Goal: Information Seeking & Learning: Learn about a topic

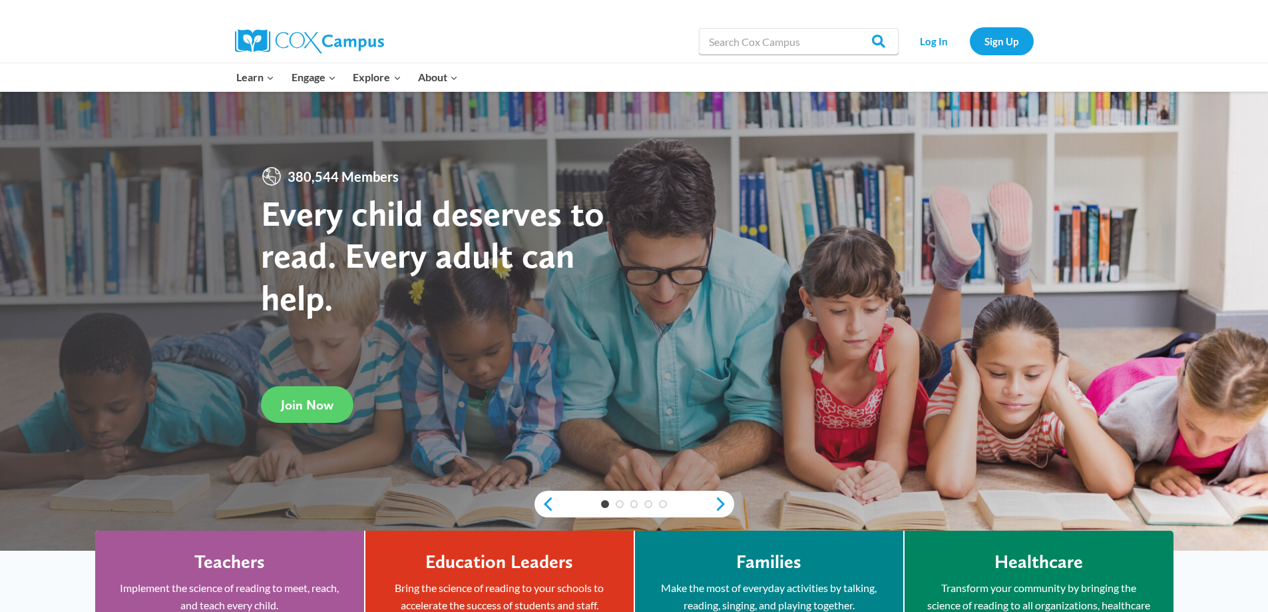
click at [936, 42] on link "Log In" at bounding box center [934, 40] width 58 height 27
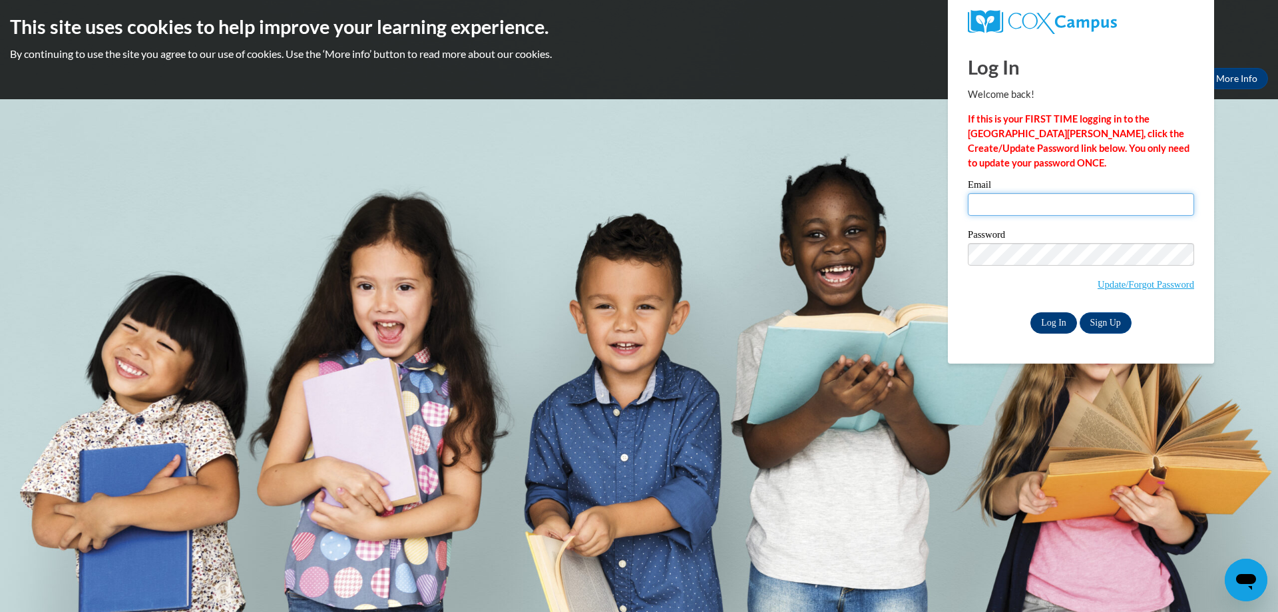
type input "kathryn.stevenson@trschools.k12.wi.us"
click at [1050, 318] on input "Log In" at bounding box center [1053, 322] width 47 height 21
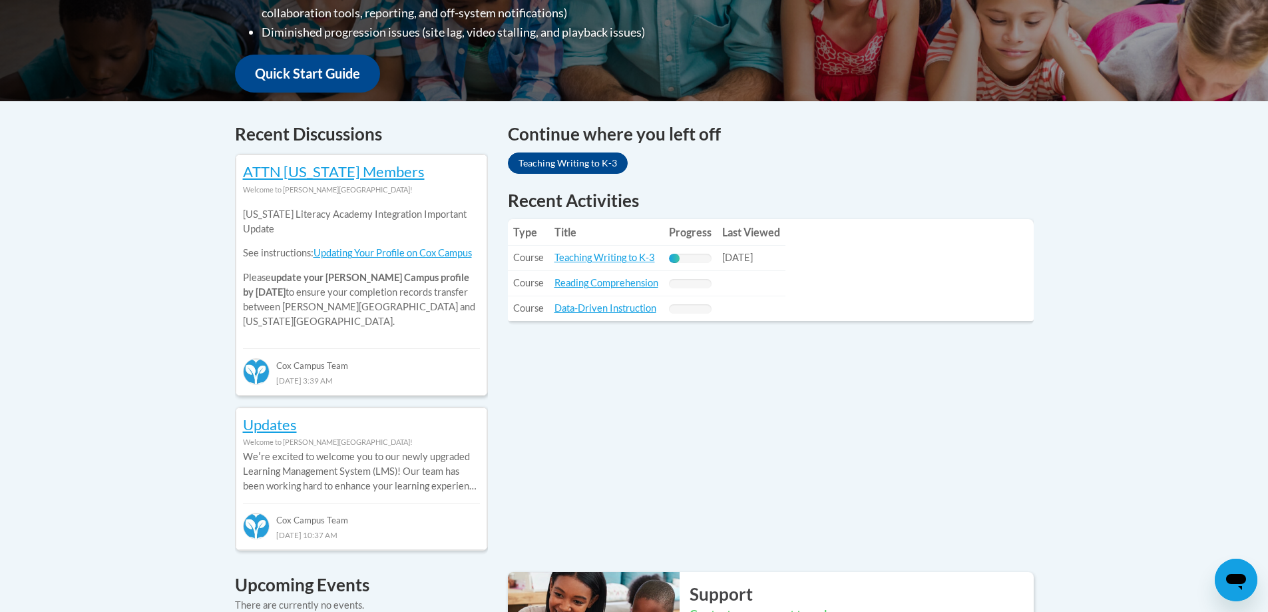
scroll to position [466, 0]
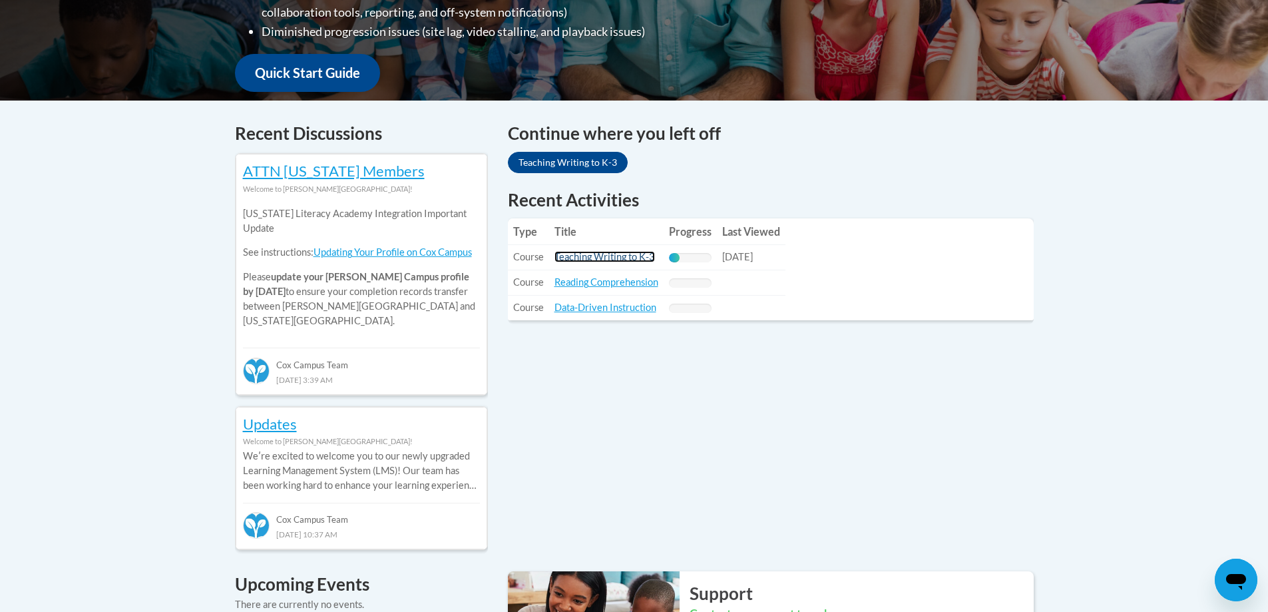
click at [624, 257] on link "Teaching Writing to K-3" at bounding box center [604, 256] width 101 height 11
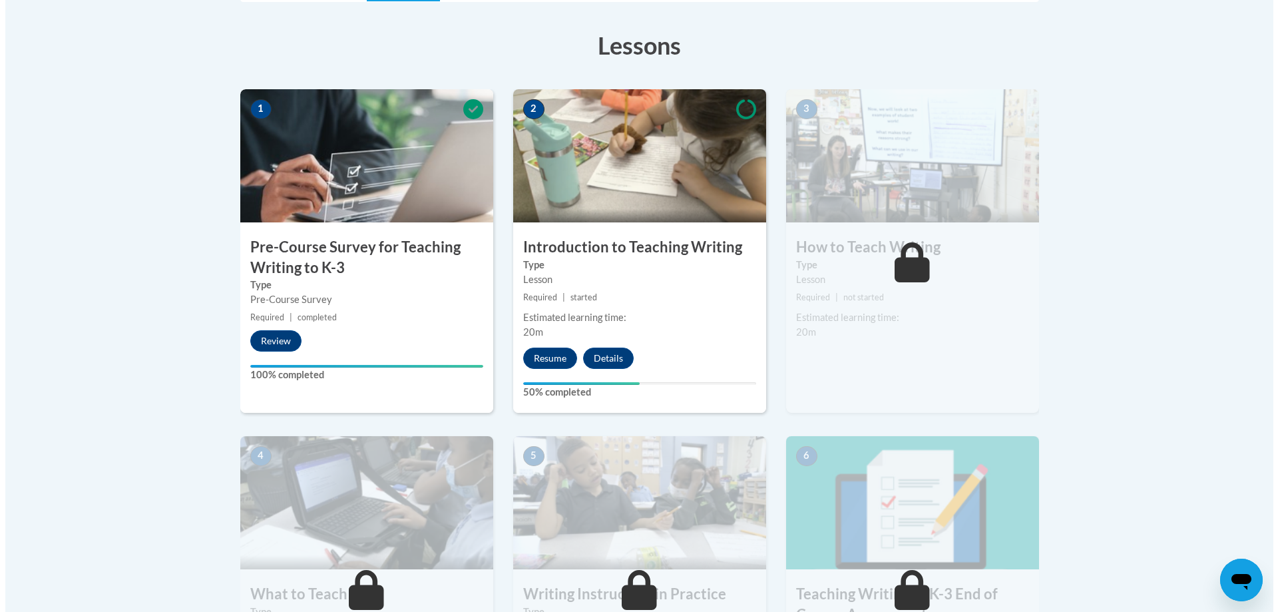
scroll to position [466, 0]
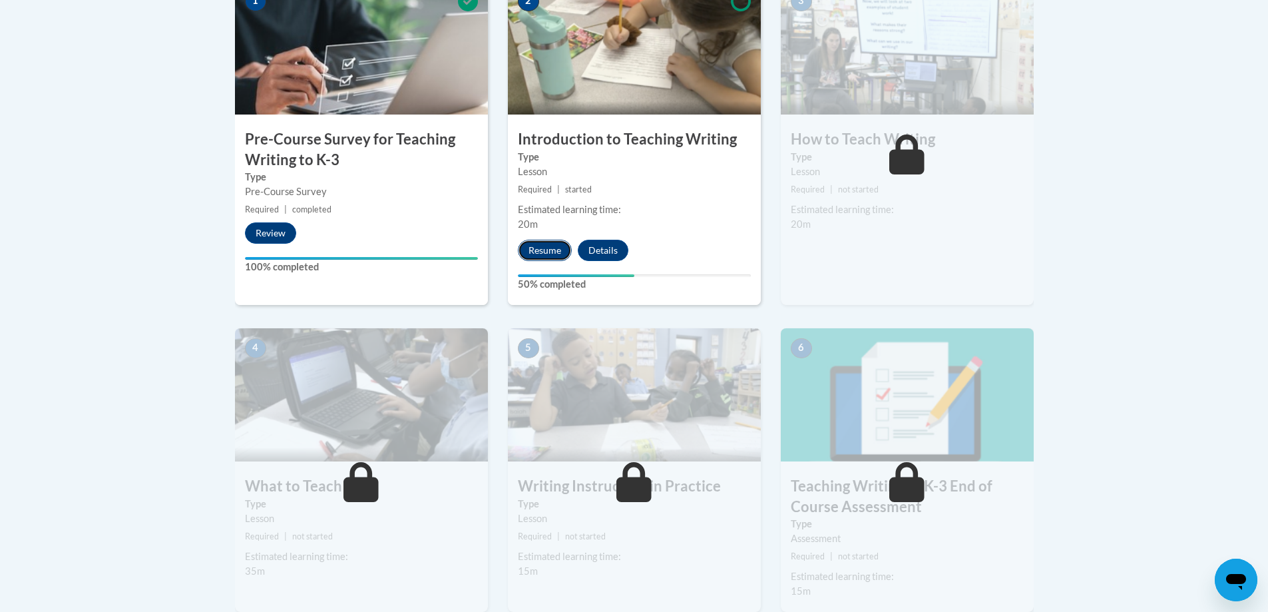
click at [550, 250] on button "Resume" at bounding box center [545, 250] width 54 height 21
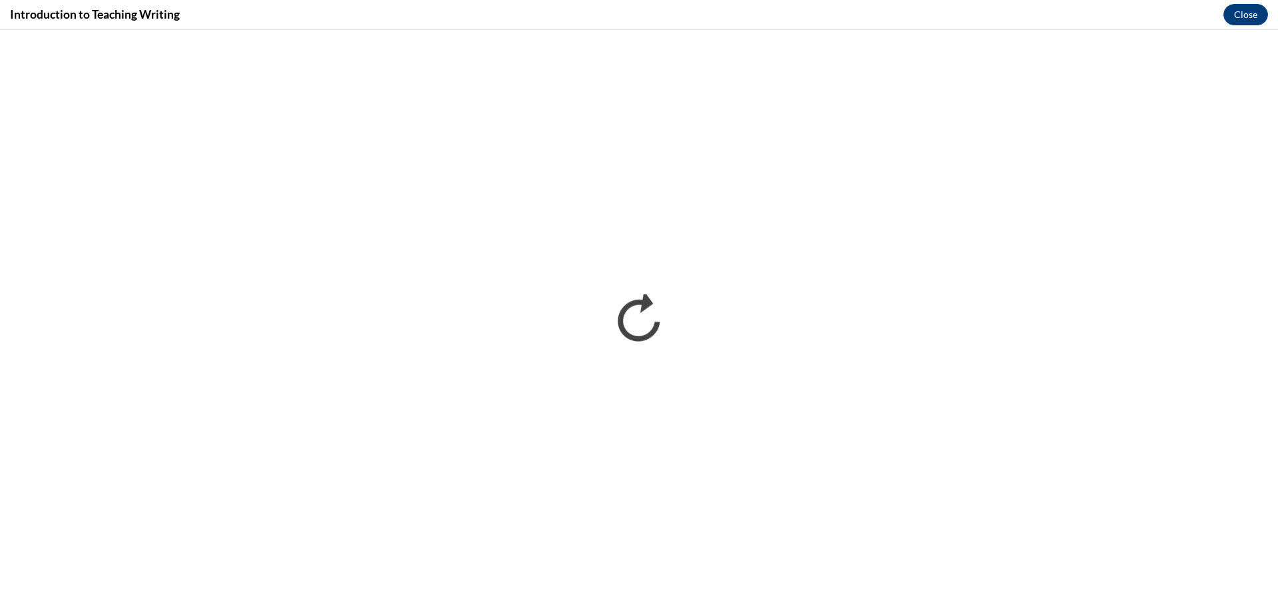
scroll to position [0, 0]
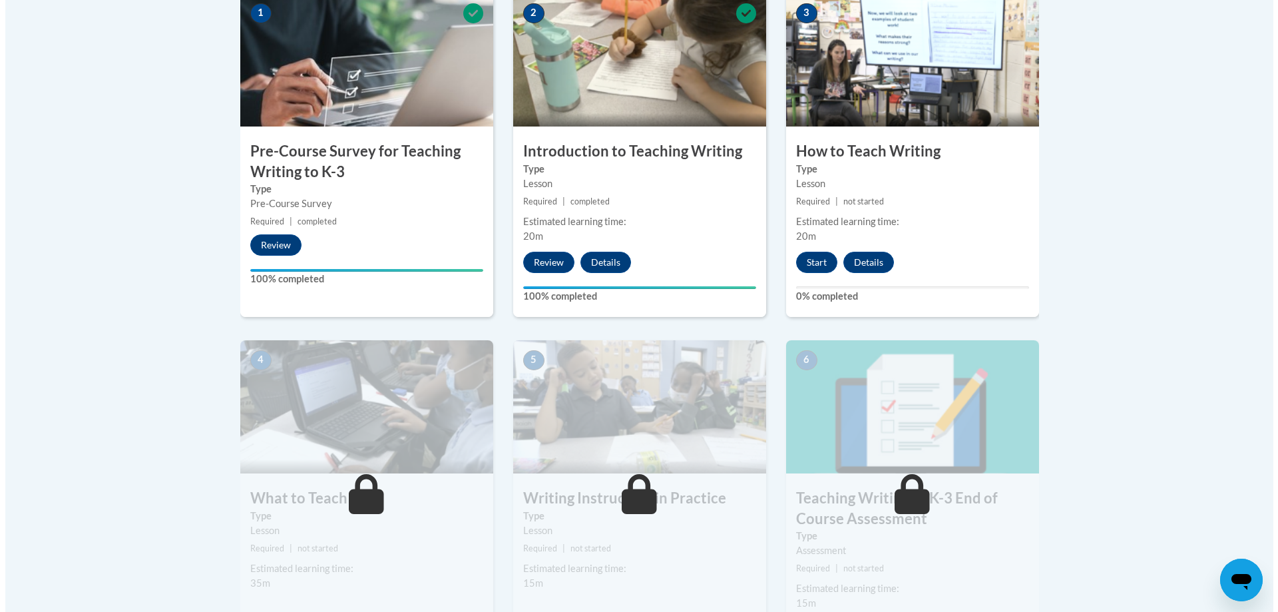
scroll to position [472, 0]
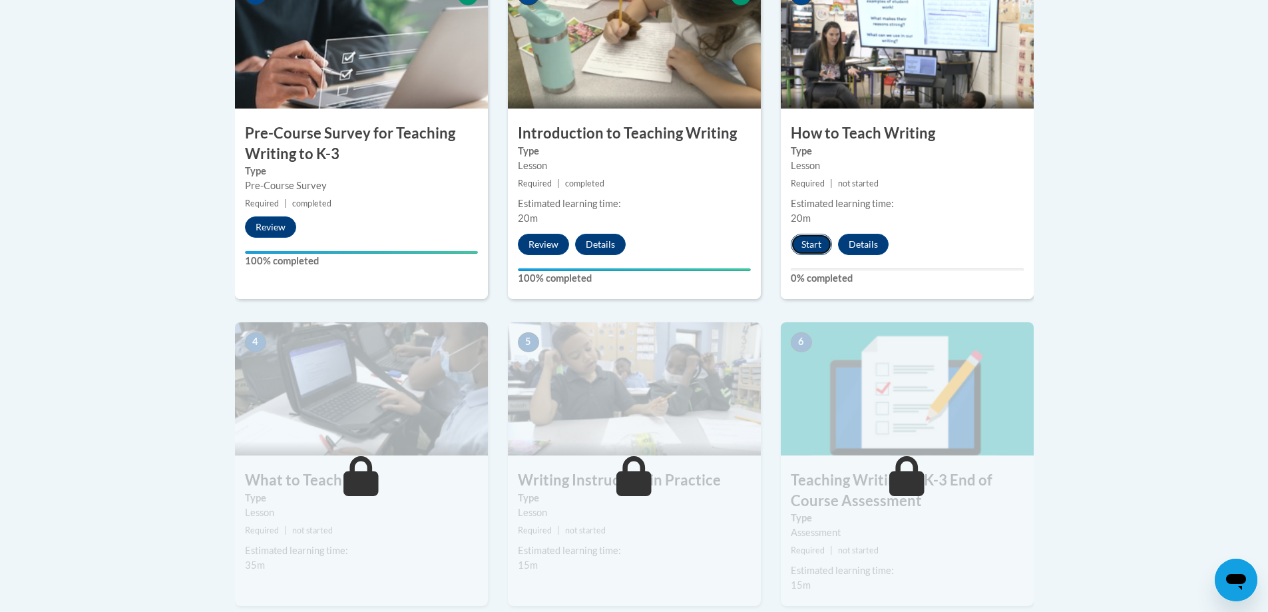
click at [812, 248] on button "Start" at bounding box center [811, 244] width 41 height 21
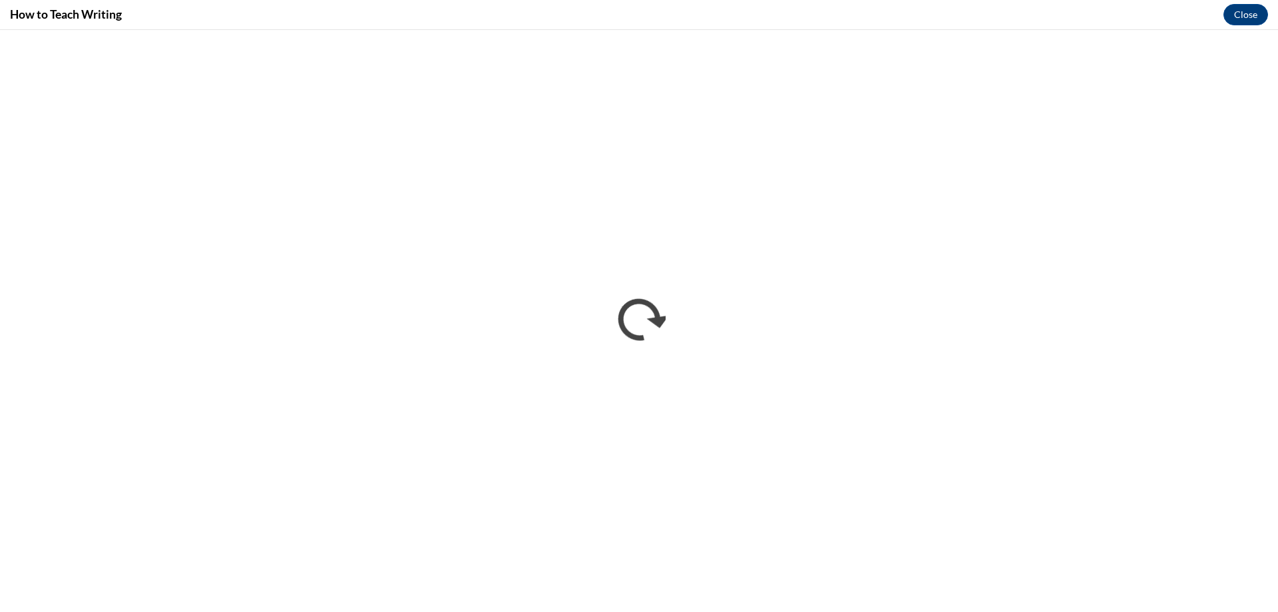
scroll to position [0, 0]
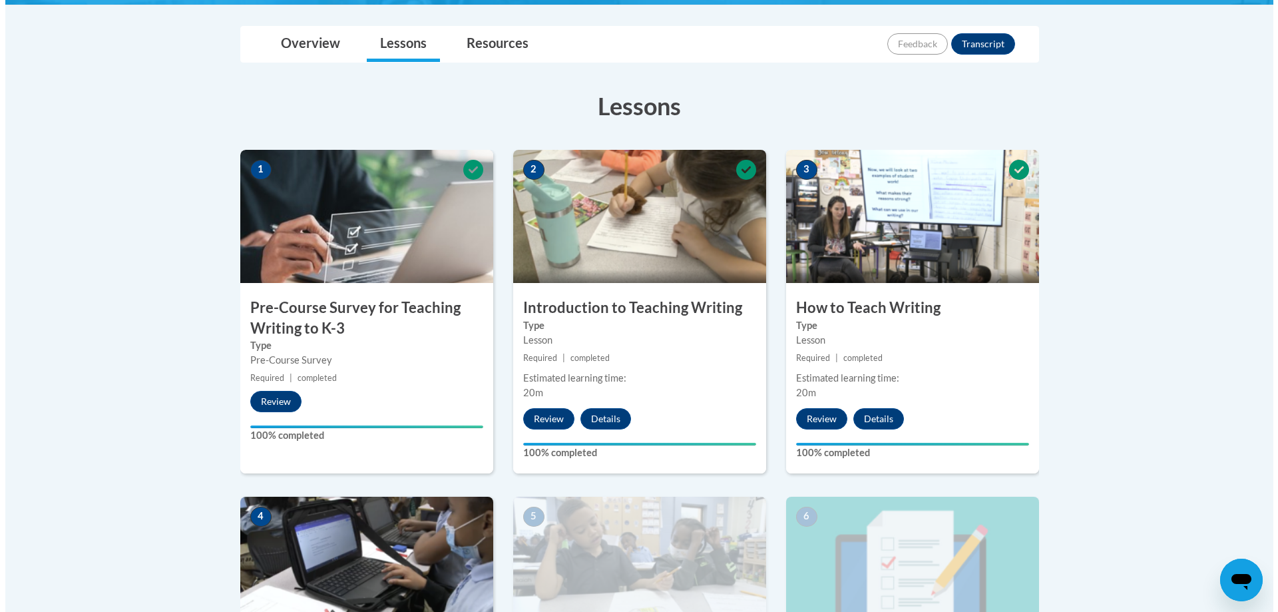
scroll to position [532, 0]
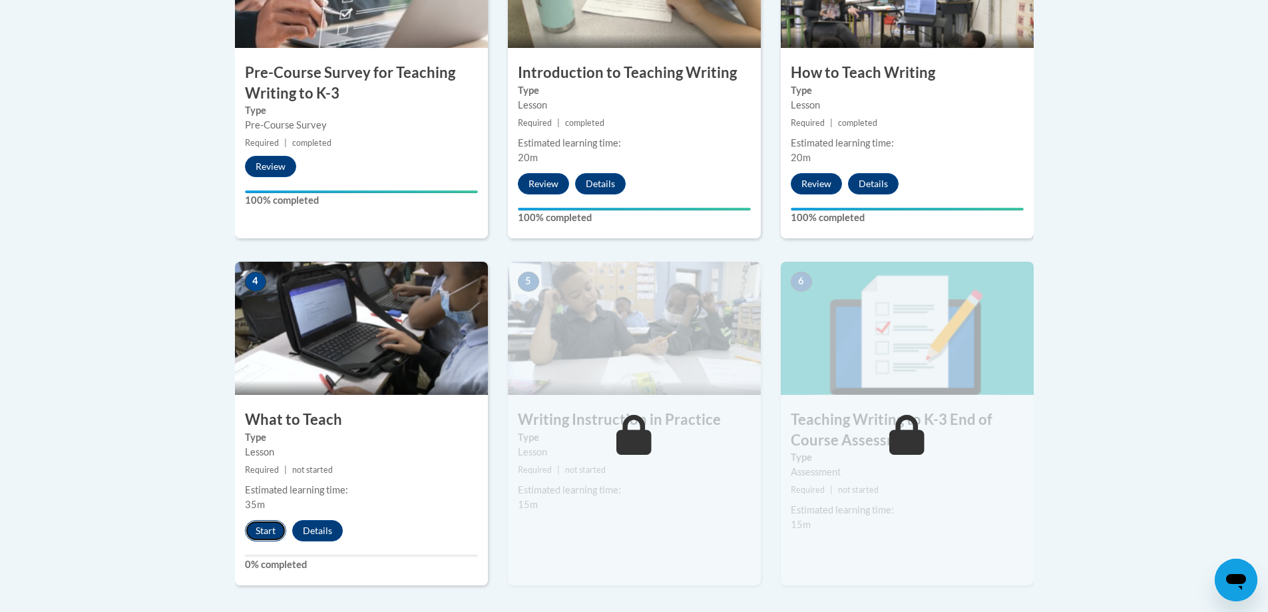
click at [272, 522] on button "Start" at bounding box center [265, 530] width 41 height 21
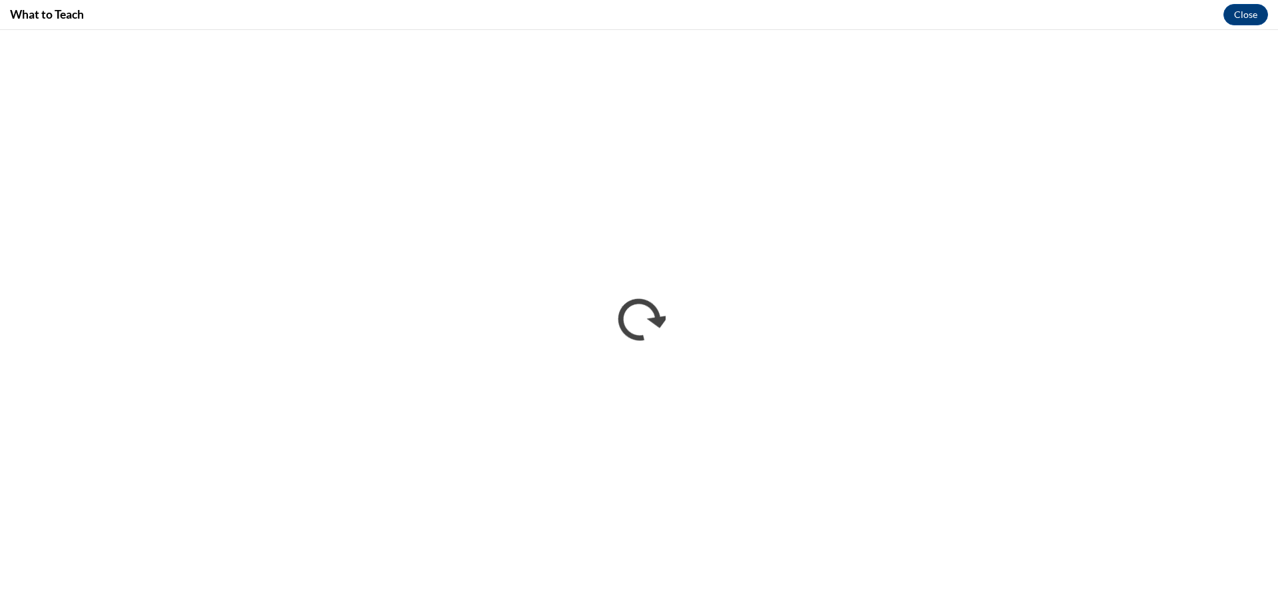
scroll to position [0, 0]
